Goal: Task Accomplishment & Management: Manage account settings

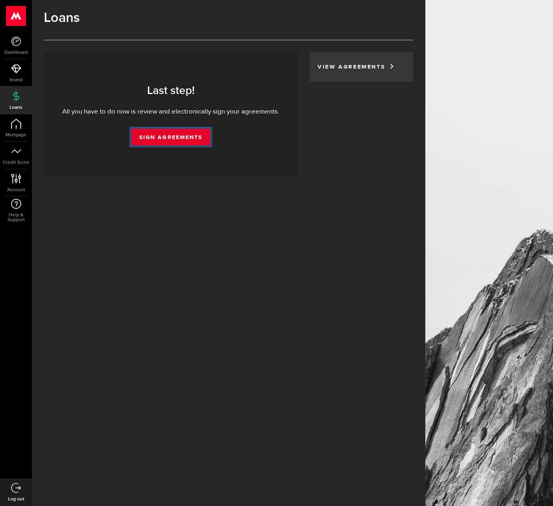
click at [181, 136] on link "Sign Agreements" at bounding box center [170, 137] width 79 height 17
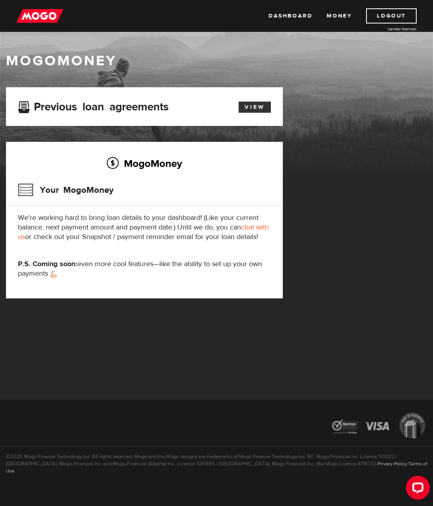
click at [246, 105] on link "View" at bounding box center [255, 107] width 32 height 11
click at [345, 18] on link "Money" at bounding box center [339, 15] width 25 height 15
click at [298, 17] on link "Dashboard" at bounding box center [291, 15] width 44 height 15
